Goal: Task Accomplishment & Management: Manage account settings

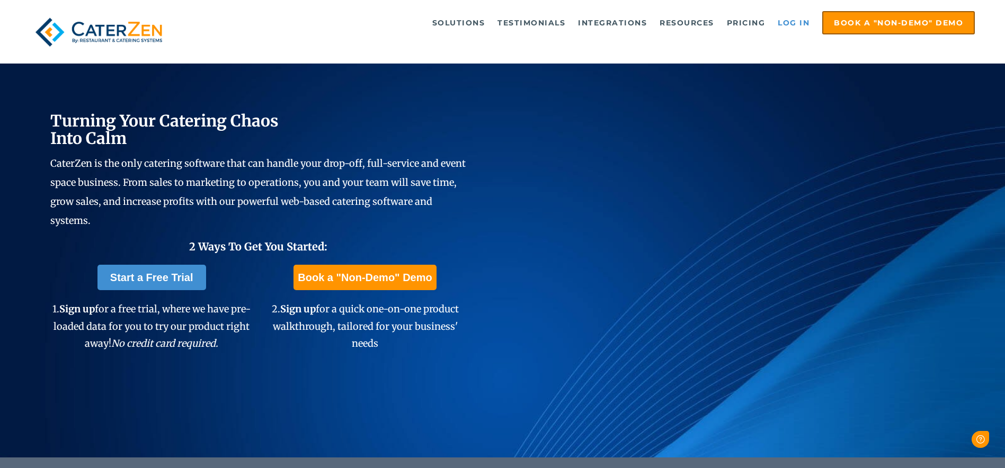
click at [785, 21] on link "Log in" at bounding box center [793, 22] width 42 height 21
click at [790, 23] on link "Log in" at bounding box center [793, 22] width 42 height 21
click at [784, 22] on link "Log in" at bounding box center [793, 22] width 42 height 21
